Goal: Task Accomplishment & Management: Use online tool/utility

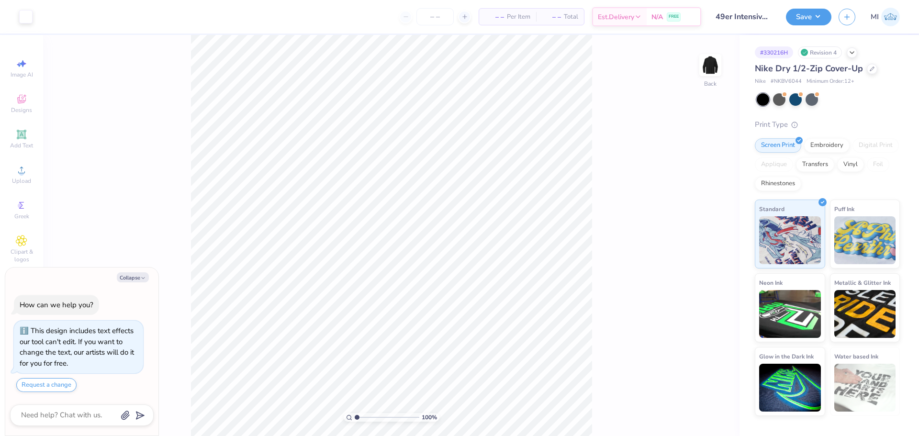
type textarea "x"
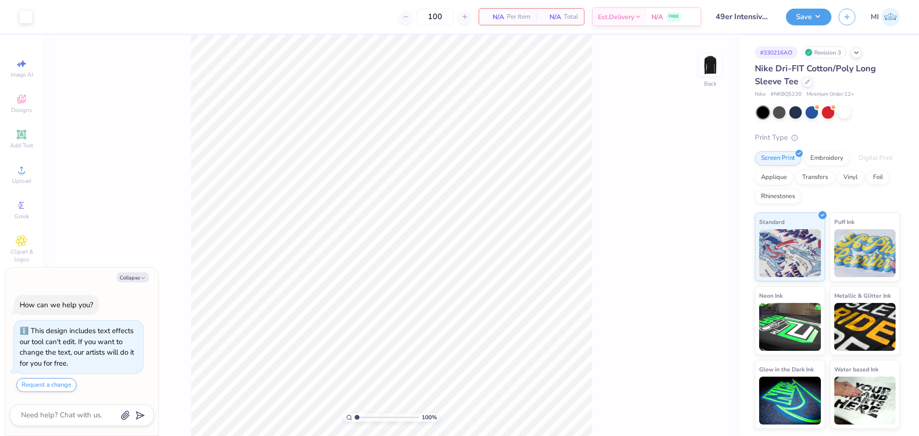
type textarea "x"
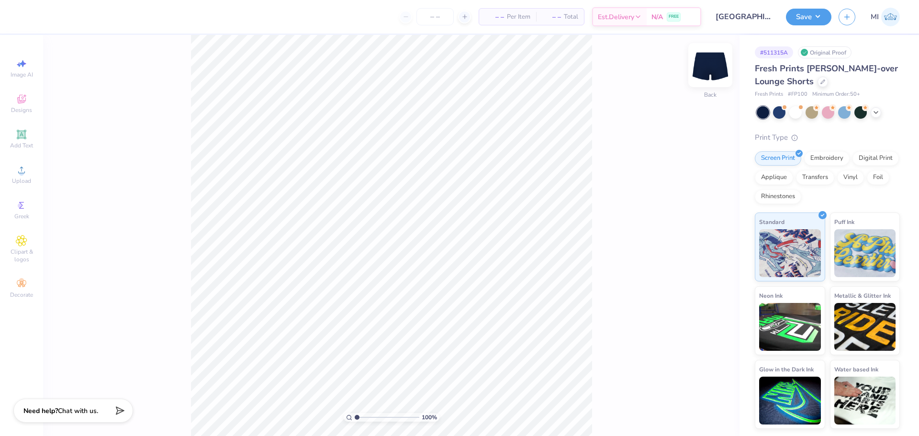
click at [712, 71] on img at bounding box center [710, 65] width 38 height 38
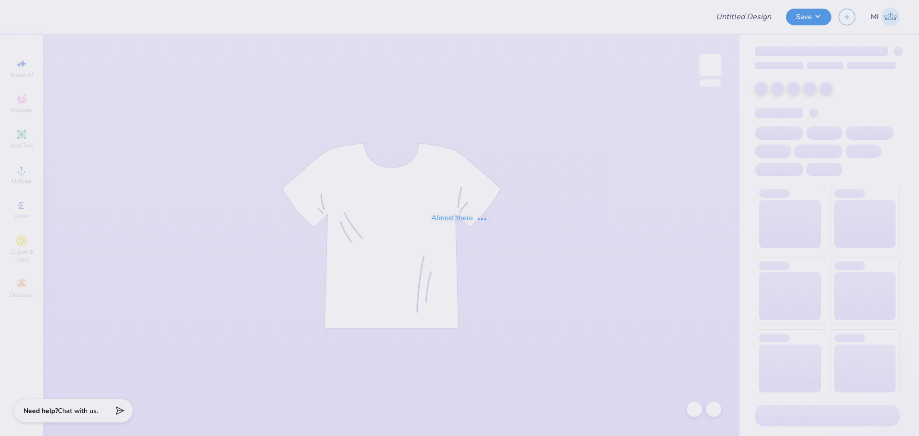
type input "zeta parents weekend 1"
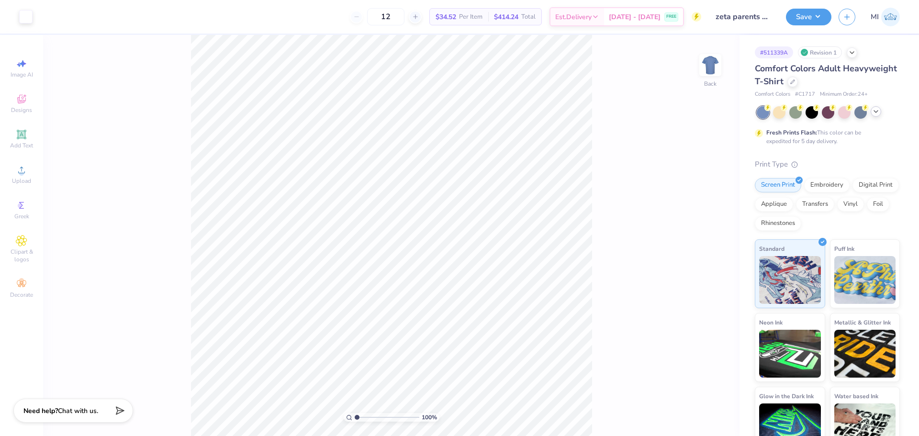
click at [876, 110] on icon at bounding box center [876, 112] width 8 height 8
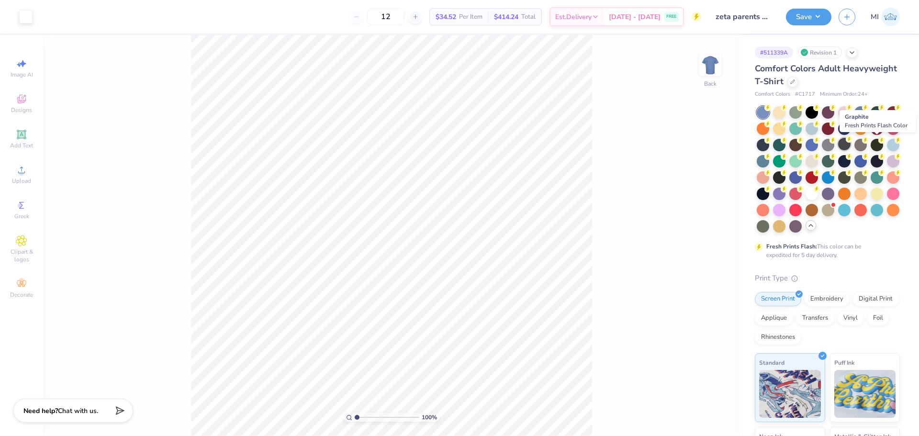
click at [851, 141] on div at bounding box center [844, 144] width 12 height 12
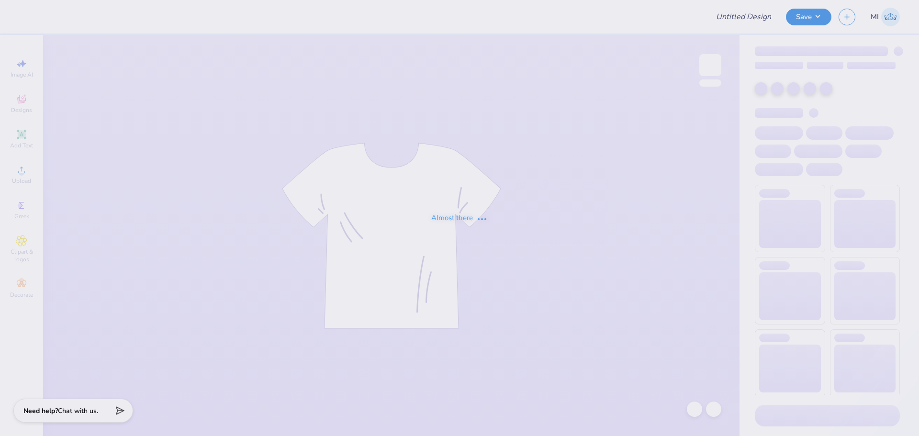
type input "zeta parents weekend 1"
